Goal: Navigation & Orientation: Find specific page/section

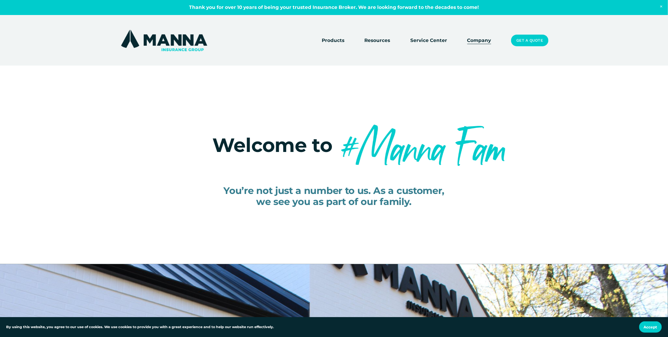
click at [155, 40] on img at bounding box center [163, 40] width 89 height 24
